Goal: Transaction & Acquisition: Purchase product/service

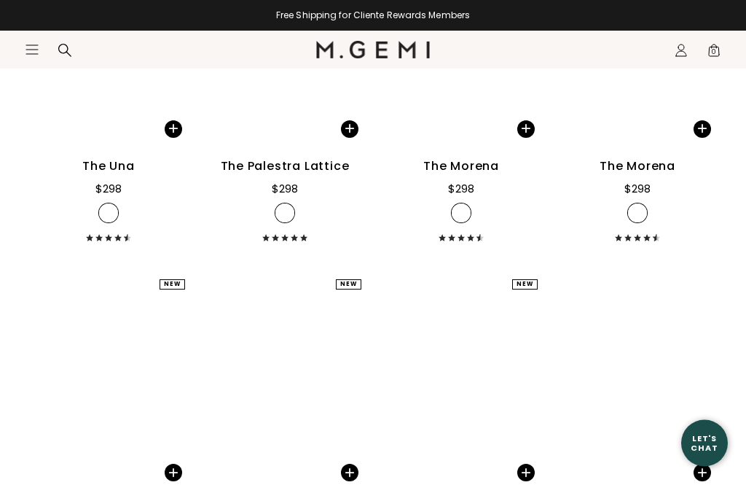
scroll to position [1389, 0]
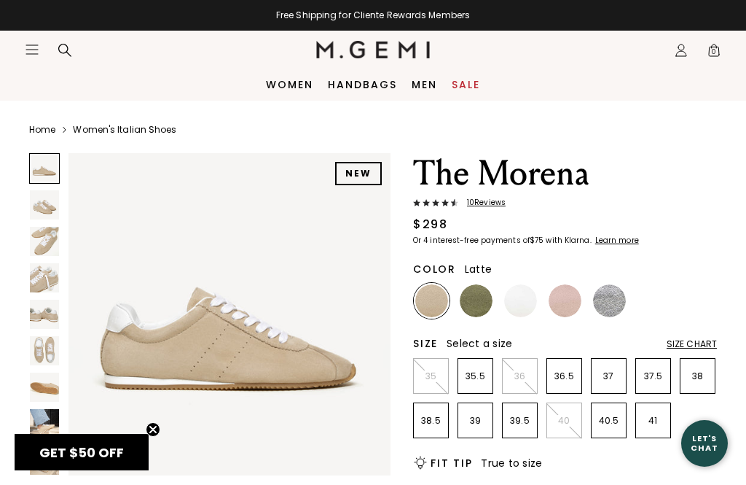
click at [596, 311] on img at bounding box center [609, 300] width 33 height 33
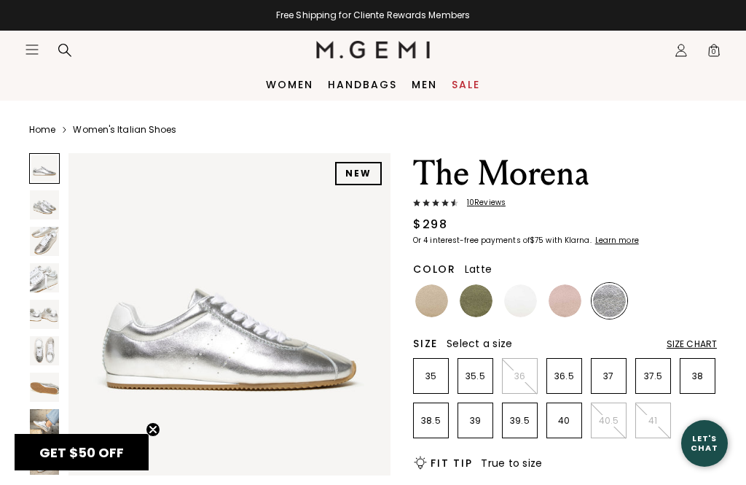
click at [445, 303] on img at bounding box center [431, 300] width 33 height 33
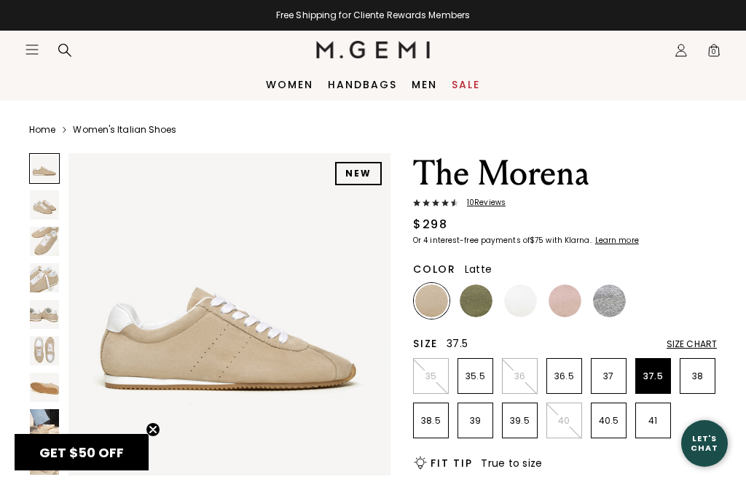
click at [655, 382] on p "37.5" at bounding box center [653, 376] width 34 height 12
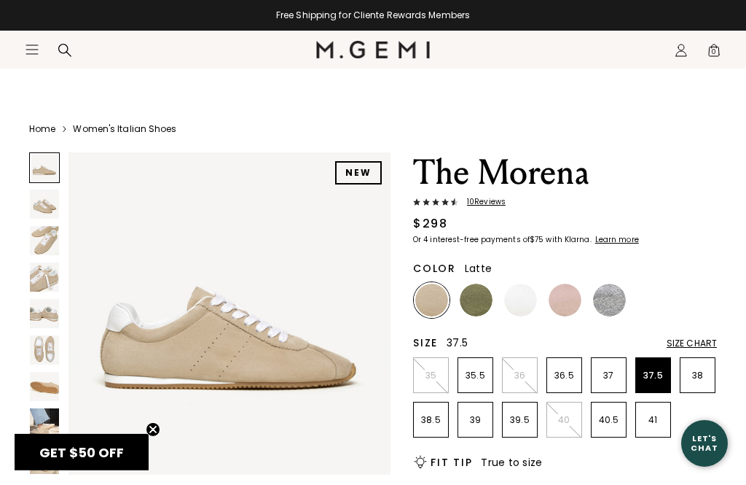
scroll to position [7, 0]
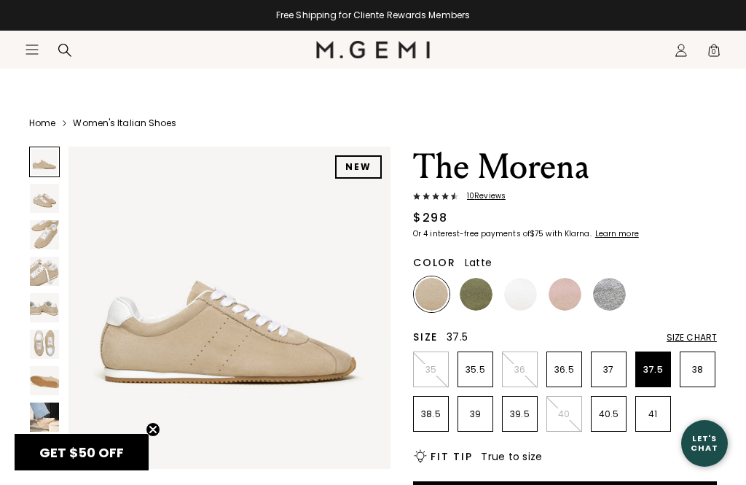
click at [654, 372] on p "37.5" at bounding box center [653, 370] width 34 height 12
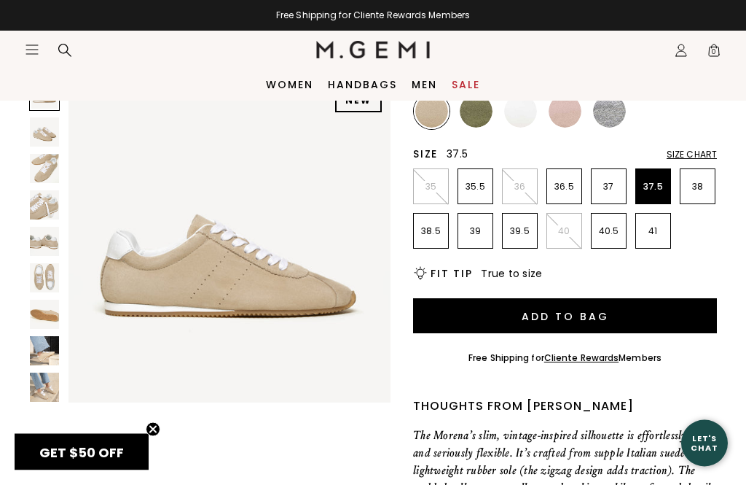
scroll to position [190, 0]
click at [563, 319] on button "Add to Bag" at bounding box center [565, 315] width 304 height 35
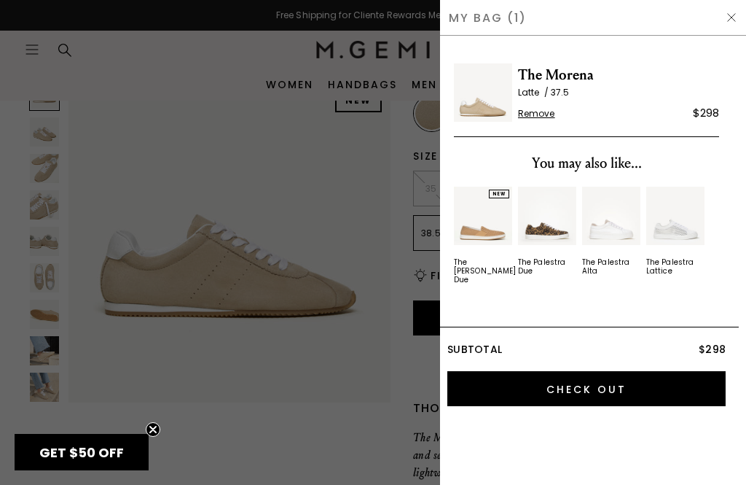
scroll to position [0, 0]
click at [649, 405] on div "Subtotal $298 Check Out" at bounding box center [586, 372] width 305 height 90
click at [630, 382] on input "Check Out" at bounding box center [587, 388] width 278 height 35
